Goal: Book appointment/travel/reservation

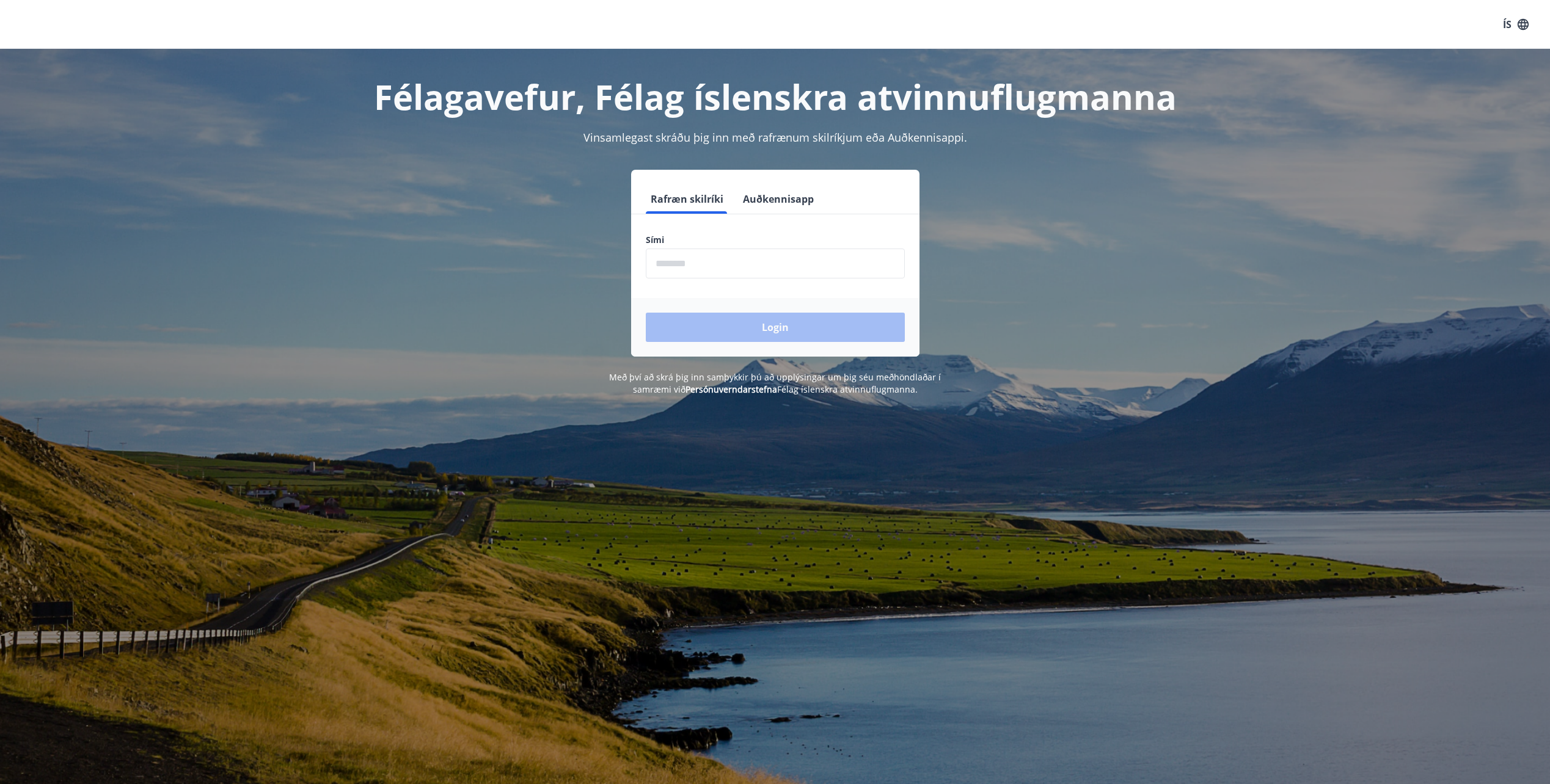
click at [744, 264] on input "phone" at bounding box center [775, 263] width 259 height 30
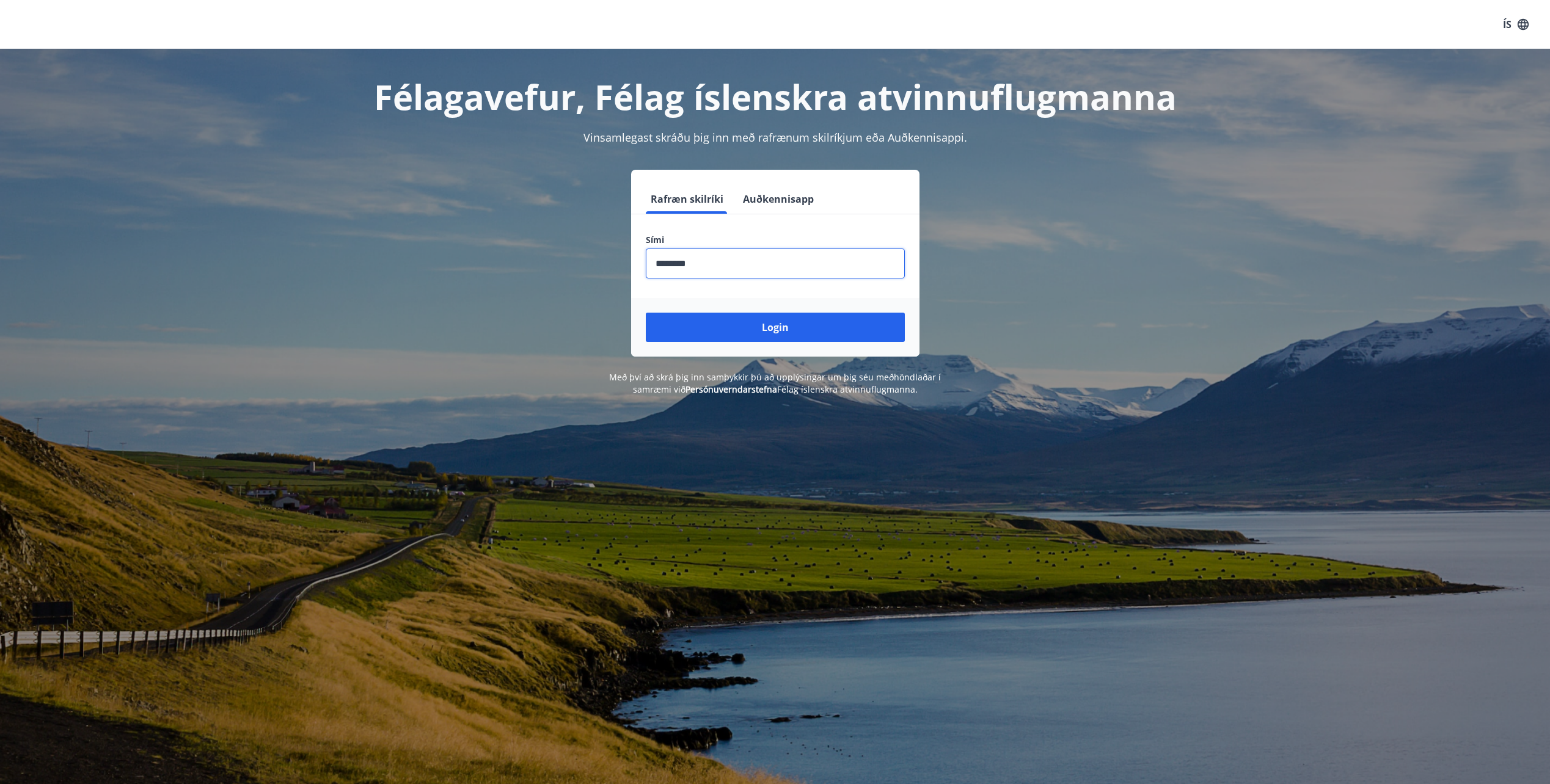
type input "********"
click at [646, 313] on button "Login" at bounding box center [775, 327] width 259 height 29
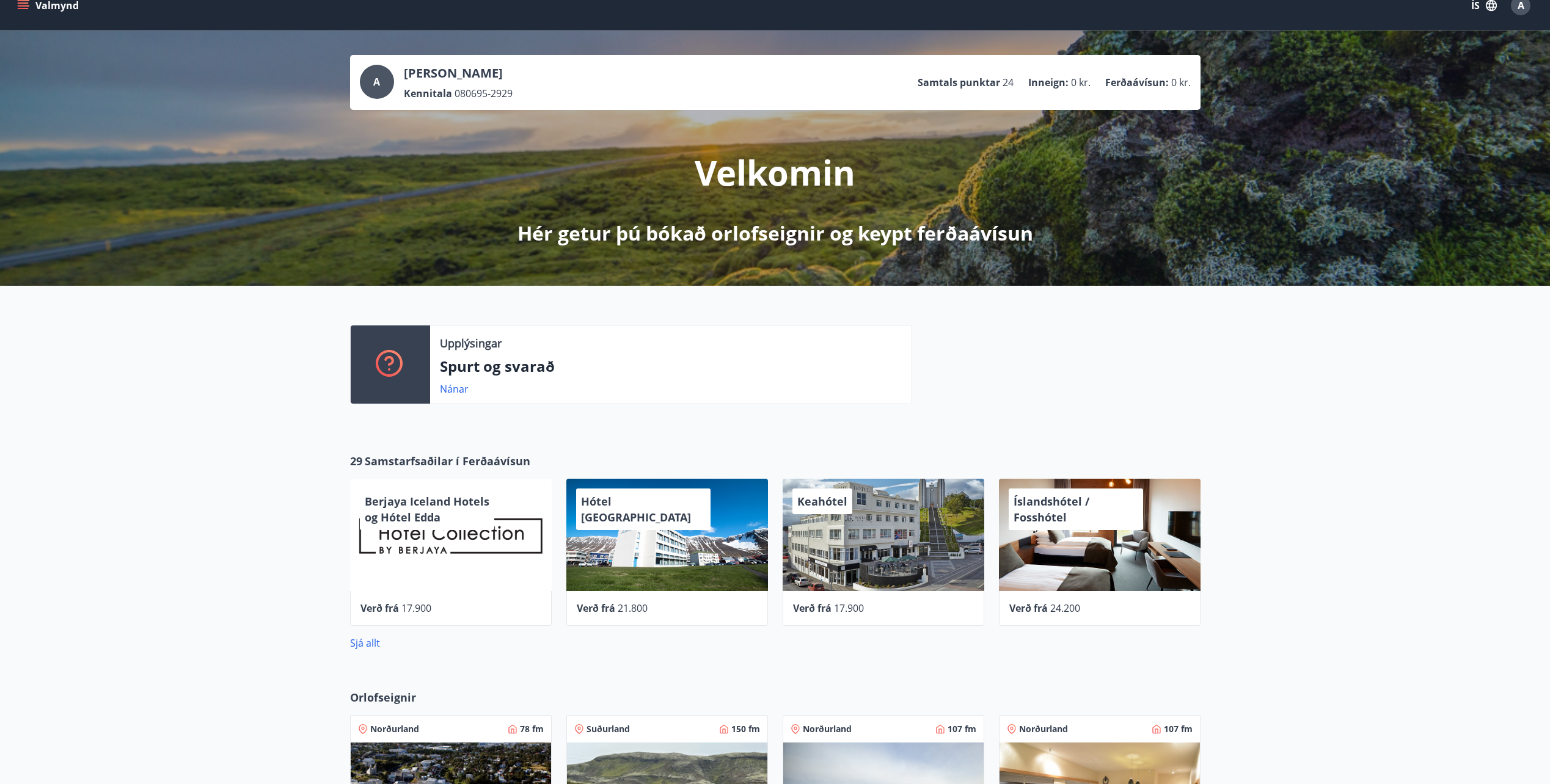
drag, startPoint x: 124, startPoint y: 474, endPoint x: 230, endPoint y: 59, distance: 428.3
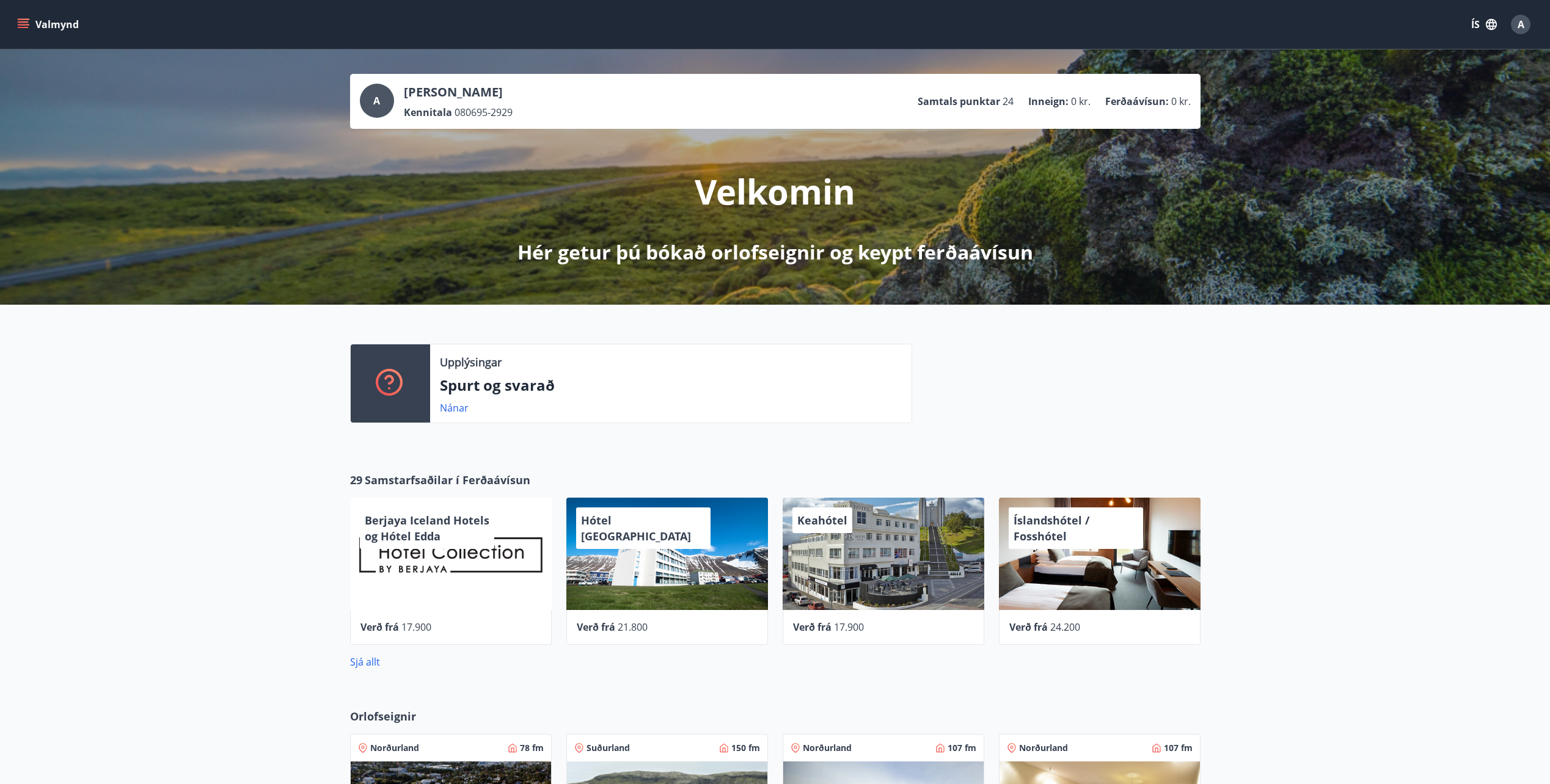
click at [33, 19] on button "Valmynd" at bounding box center [49, 24] width 69 height 22
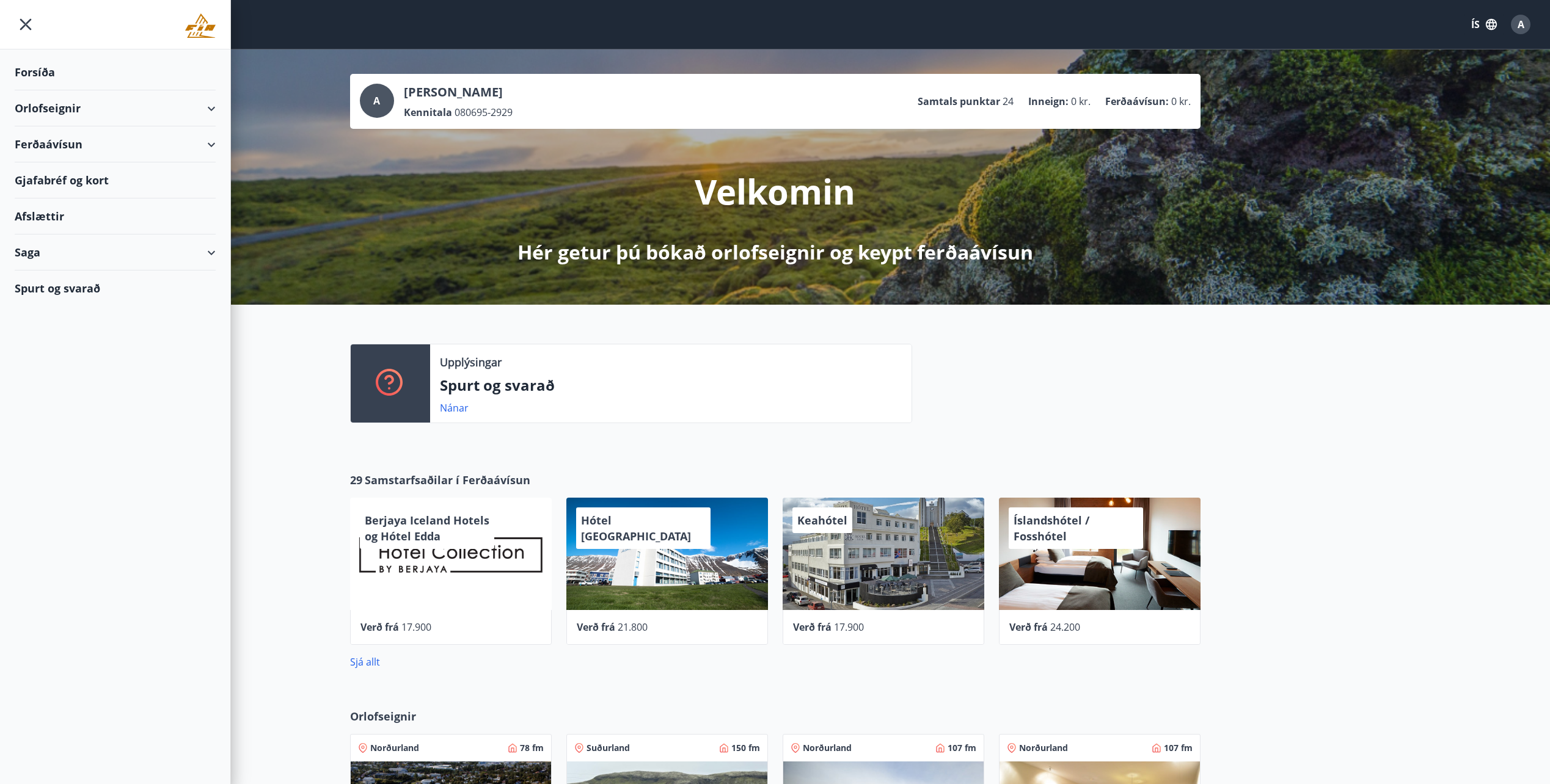
click at [70, 112] on div "Orlofseignir" at bounding box center [115, 108] width 201 height 36
click at [50, 156] on div "Bókunardagatal" at bounding box center [115, 164] width 182 height 26
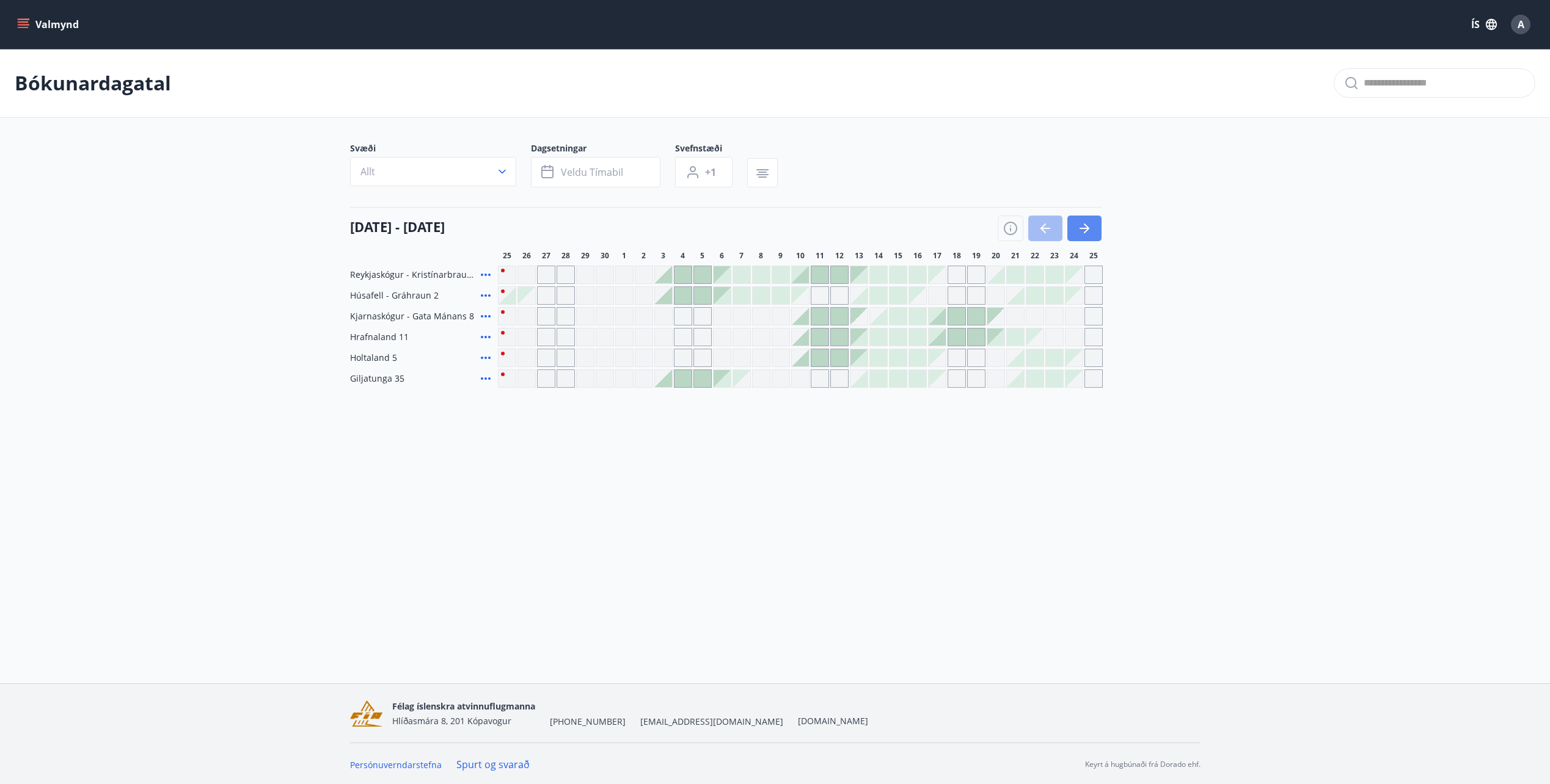
click at [1078, 228] on icon "button" at bounding box center [1084, 228] width 14 height 14
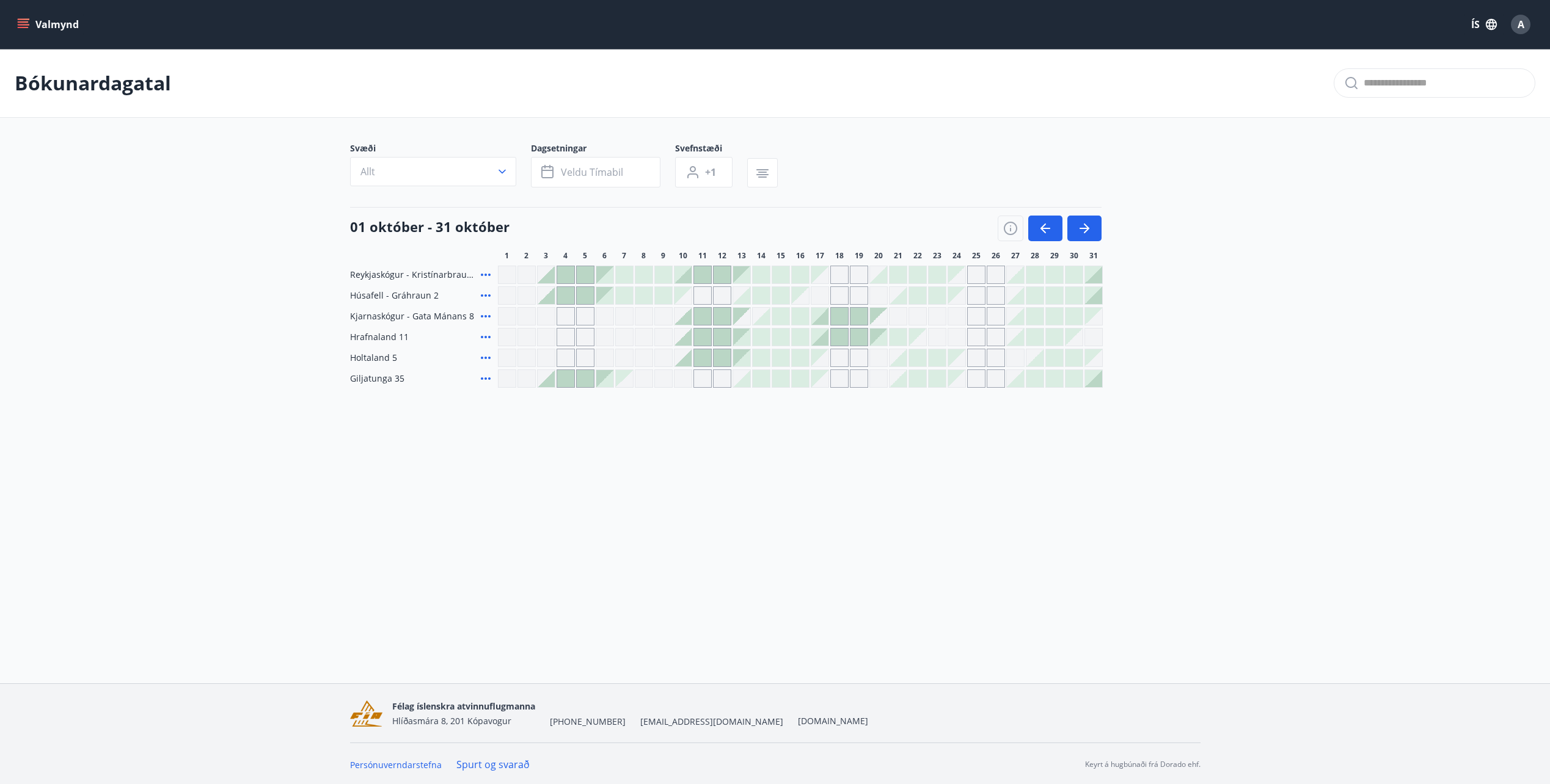
click at [69, 26] on button "Valmynd" at bounding box center [49, 24] width 69 height 22
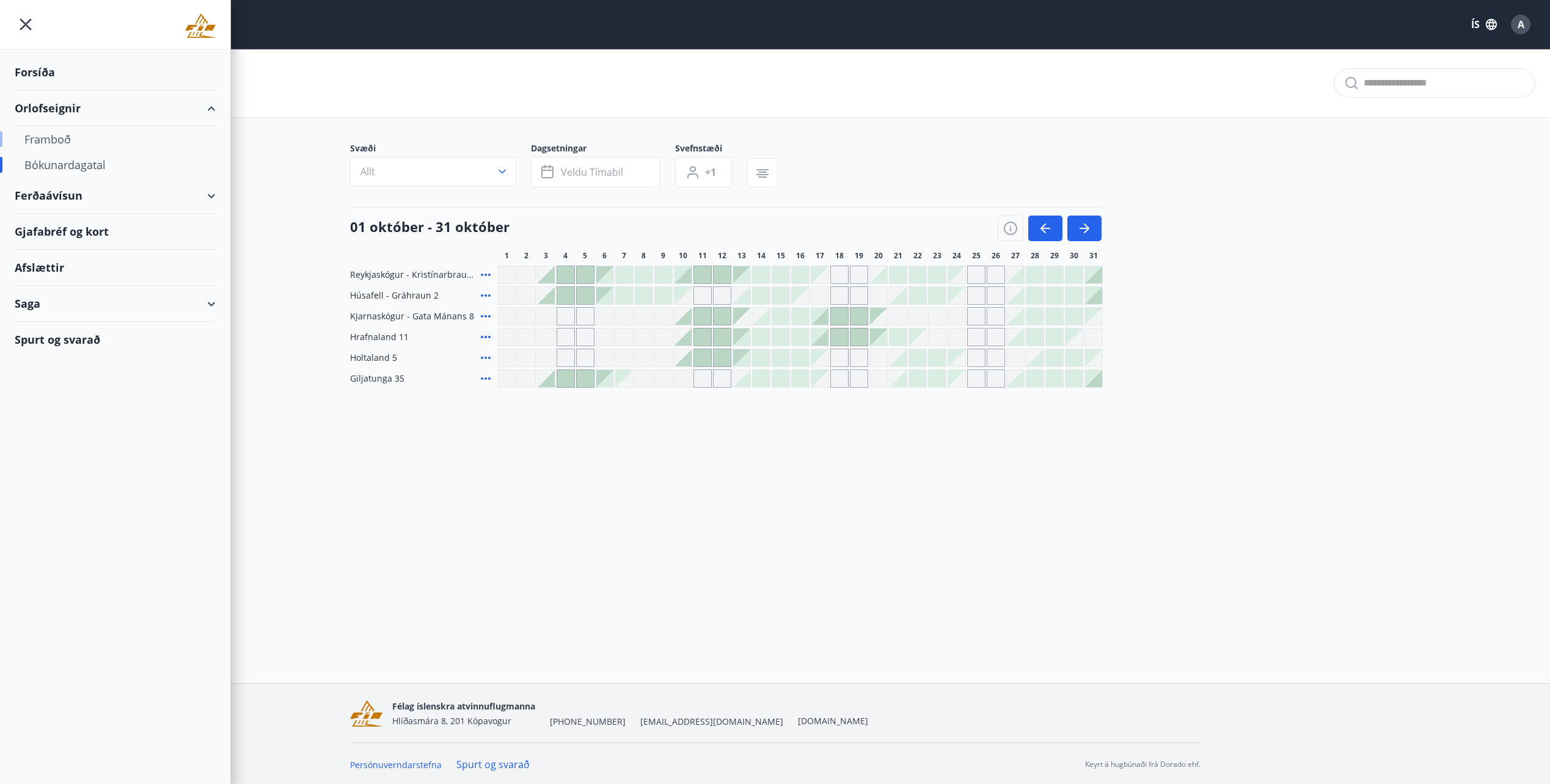
click at [61, 135] on div "Framboð" at bounding box center [115, 139] width 182 height 26
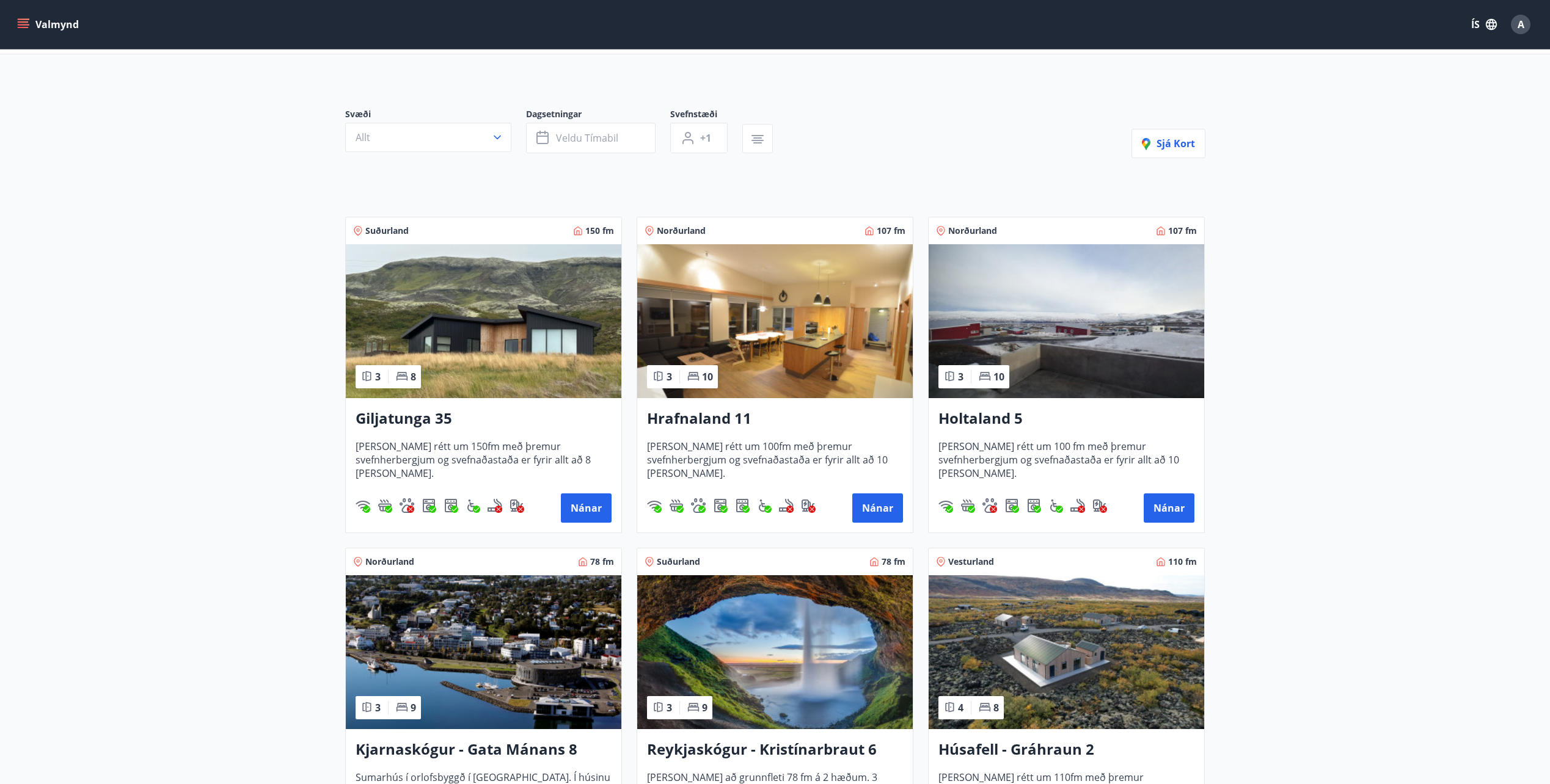
scroll to position [61, 0]
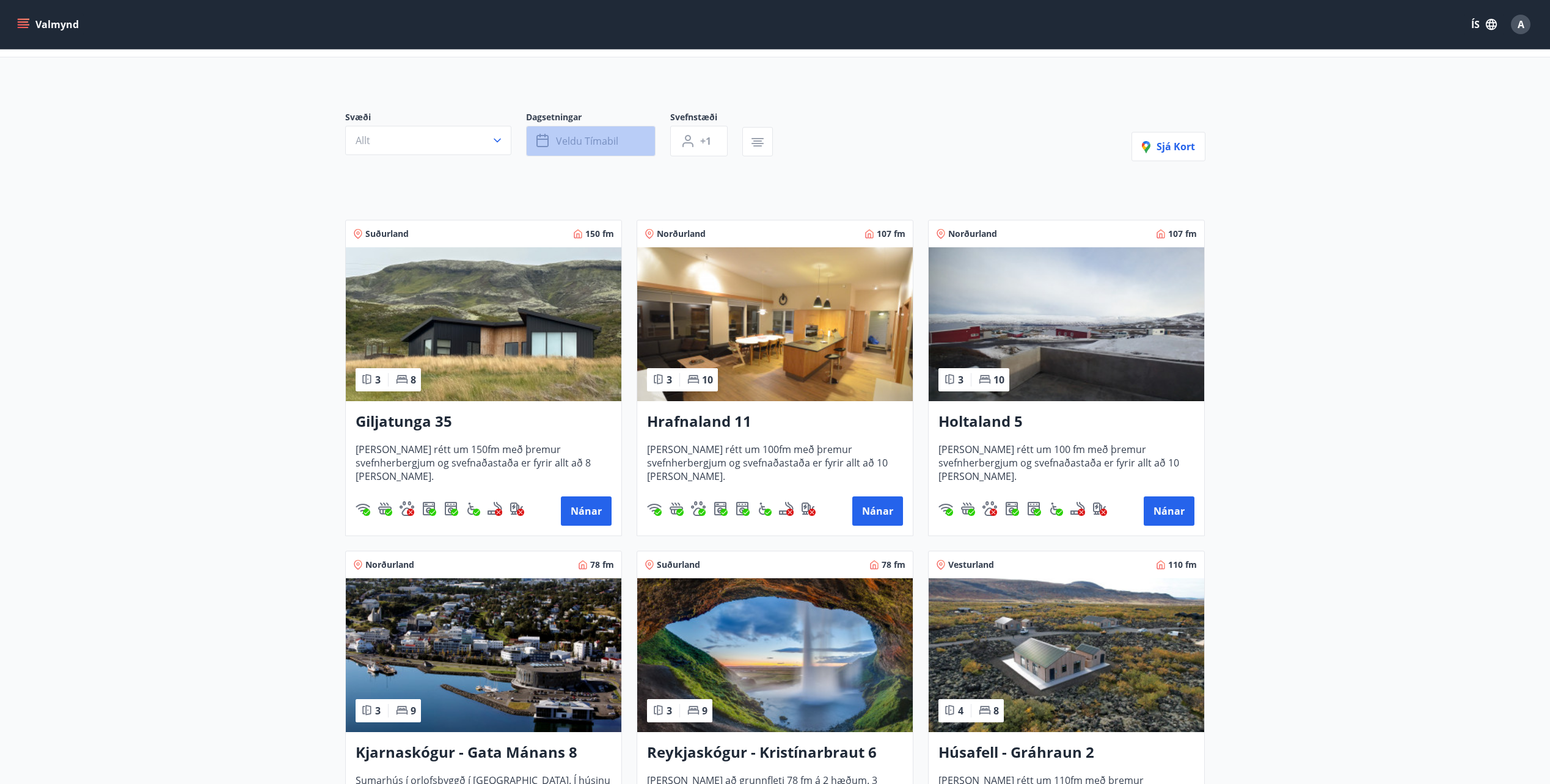
click at [601, 145] on span "Veldu tímabil" at bounding box center [587, 141] width 62 height 13
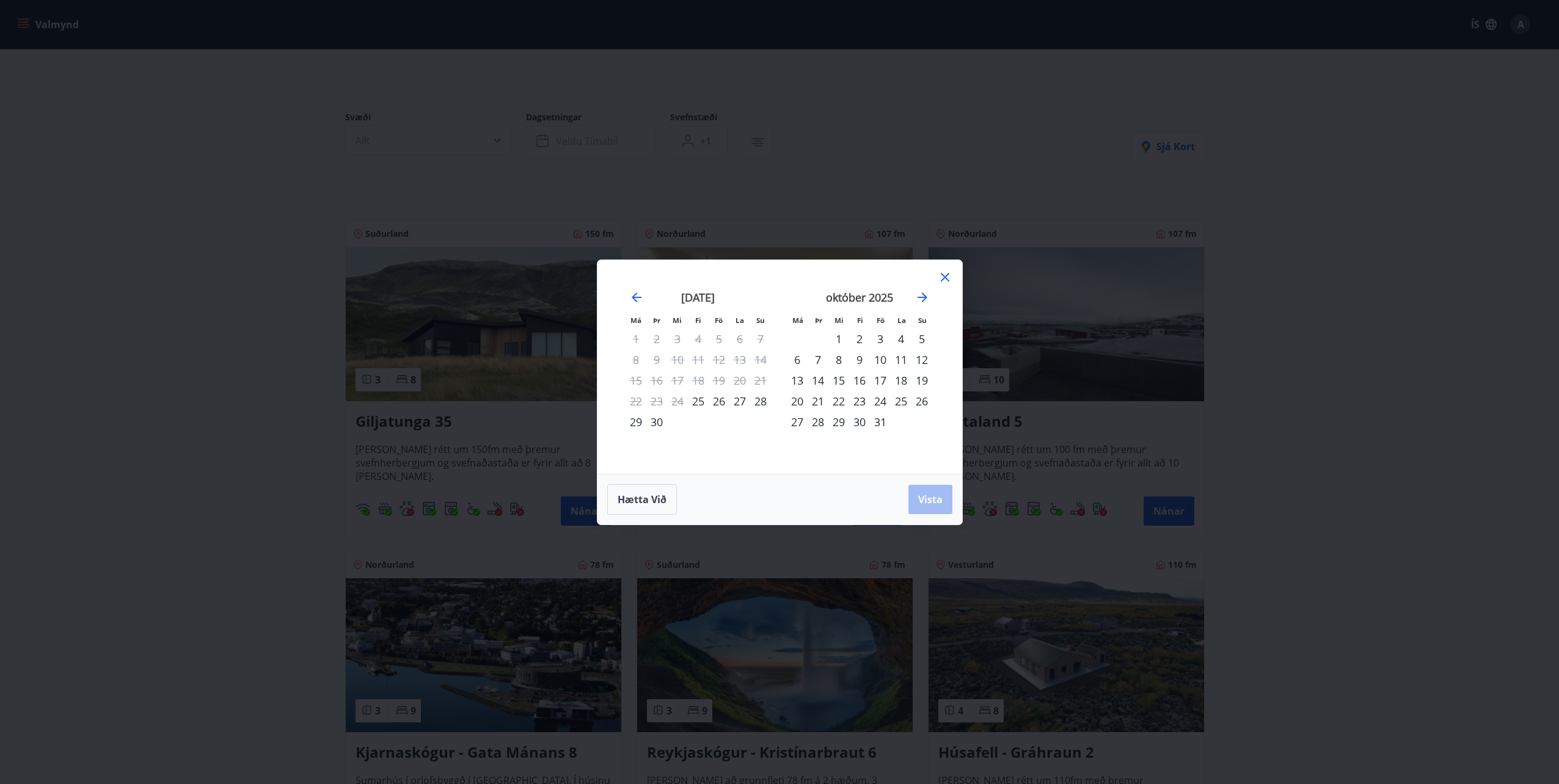
click at [884, 382] on div "17" at bounding box center [880, 380] width 21 height 21
click at [914, 384] on div "19" at bounding box center [922, 380] width 21 height 21
click at [933, 501] on span "Vista" at bounding box center [930, 499] width 24 height 13
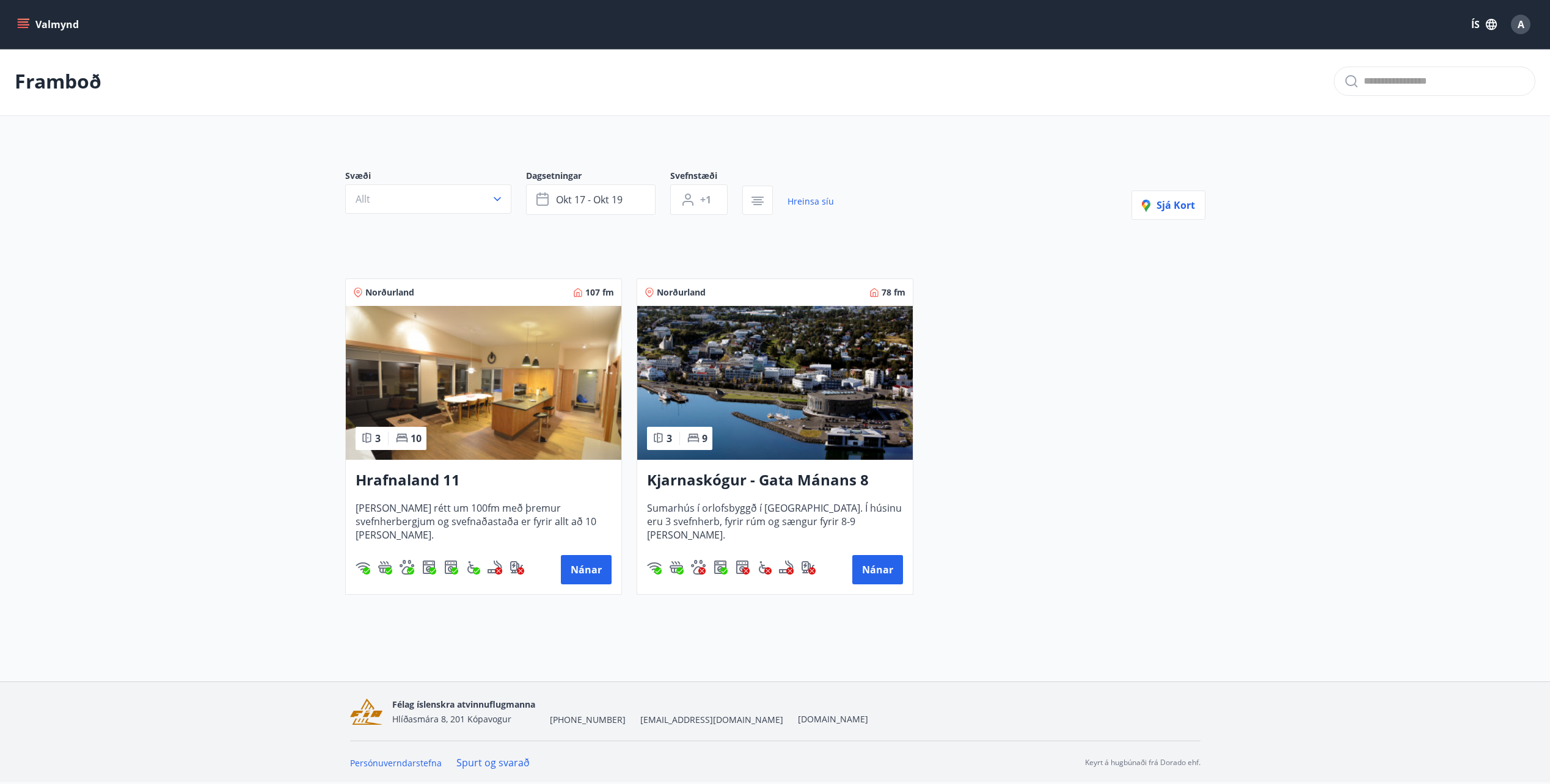
scroll to position [2, 0]
click at [30, 27] on button "Valmynd" at bounding box center [49, 24] width 69 height 22
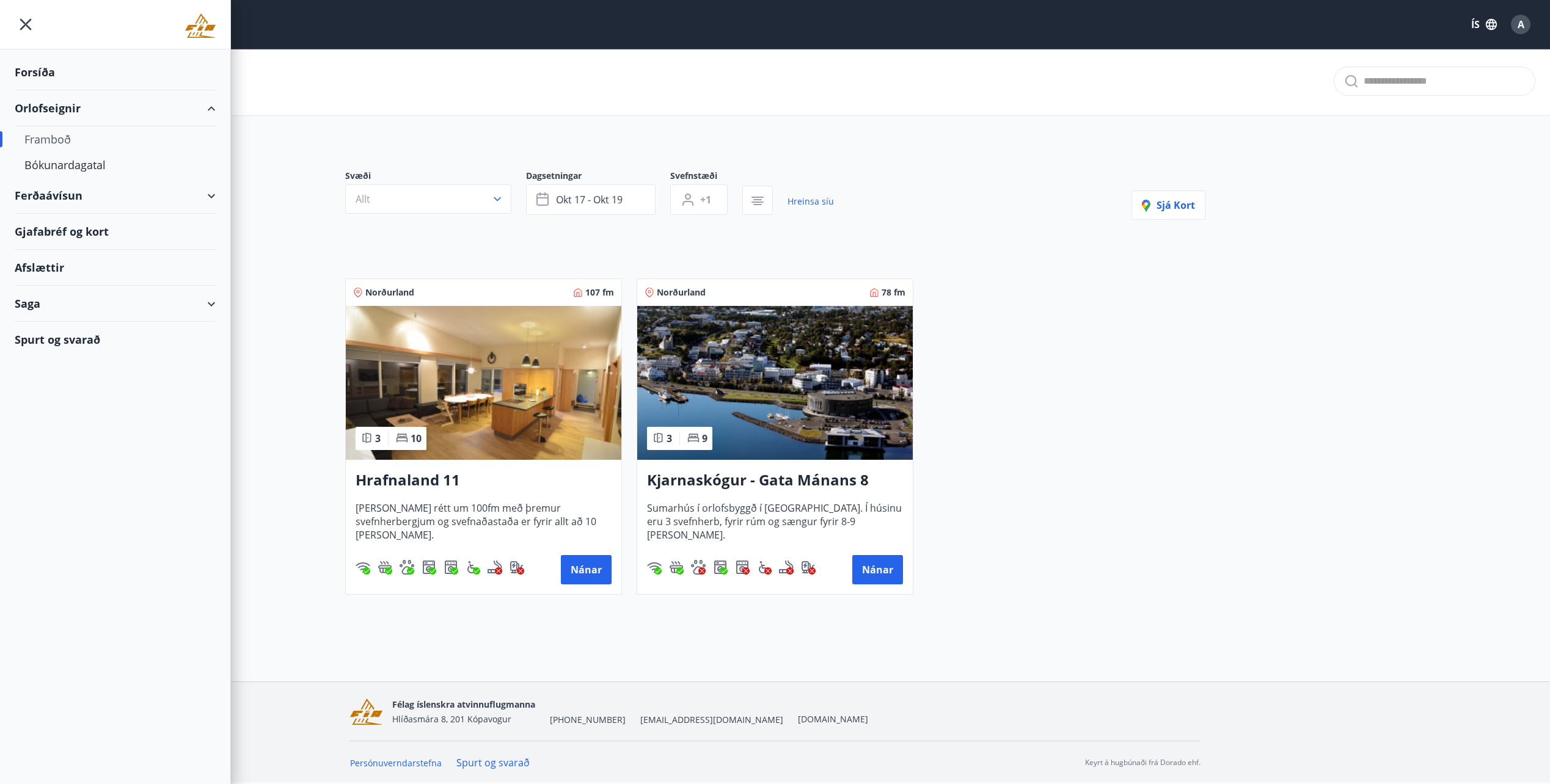
click at [50, 276] on div "Afslættir" at bounding box center [115, 268] width 201 height 36
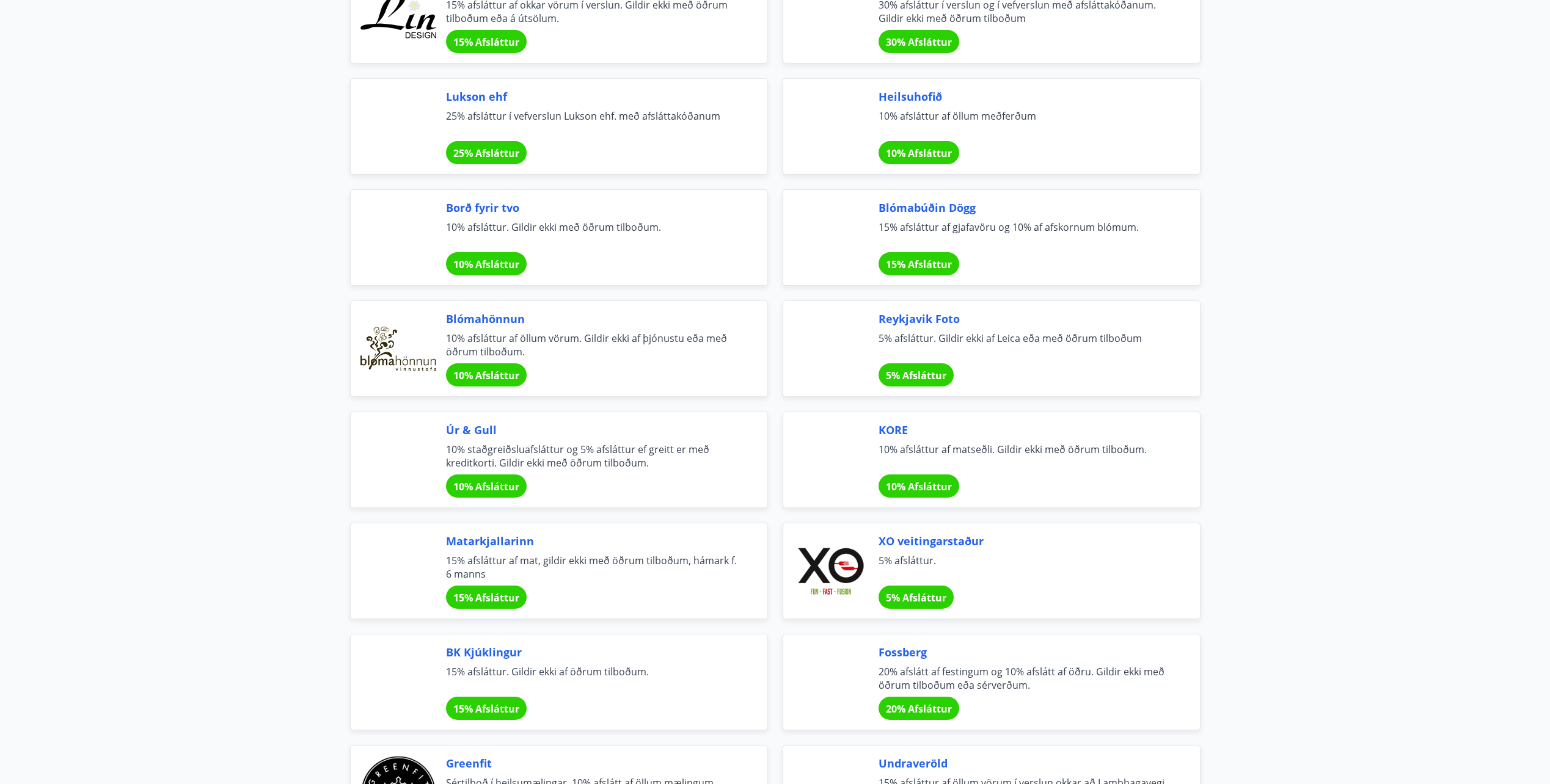
scroll to position [916, 0]
